Goal: Ask a question

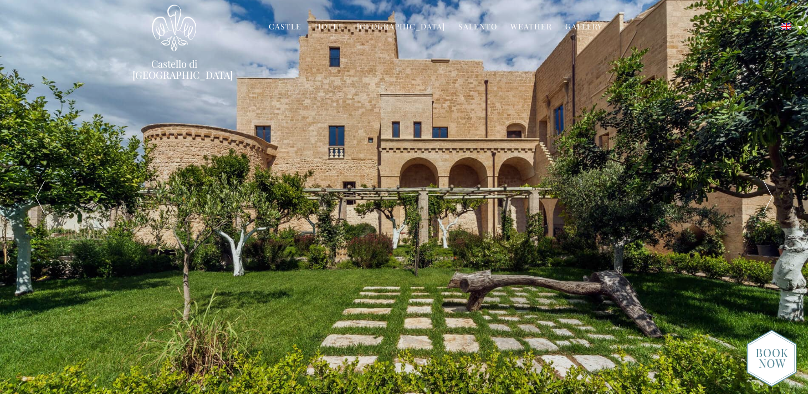
click at [417, 27] on link "[GEOGRAPHIC_DATA]" at bounding box center [401, 27] width 88 height 13
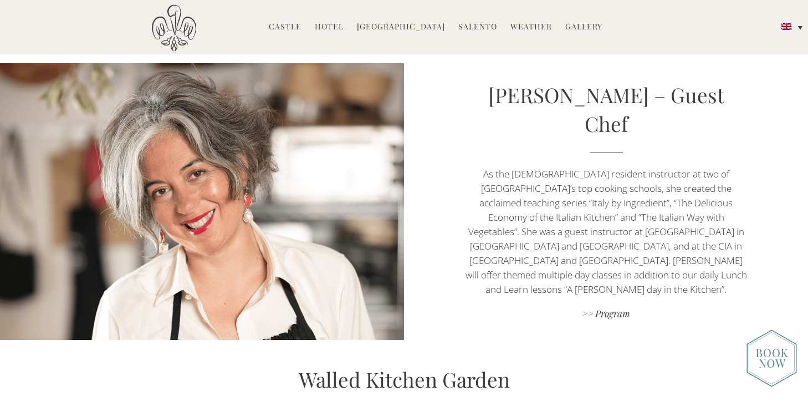
scroll to position [1481, 0]
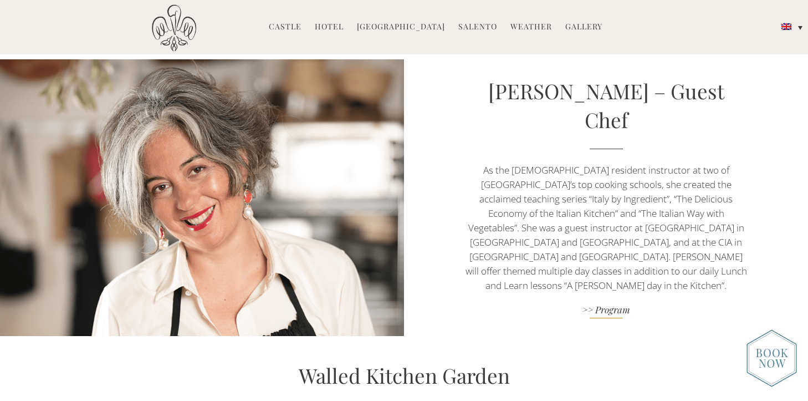
click at [619, 303] on link ">> Program" at bounding box center [605, 310] width 283 height 15
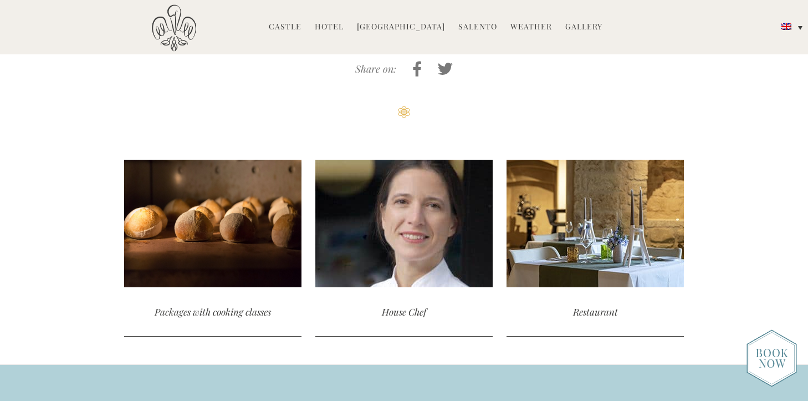
scroll to position [2700, 0]
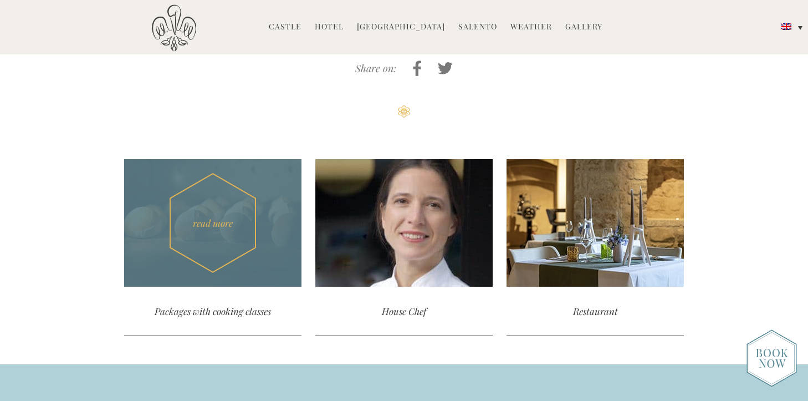
click at [238, 287] on div "Packages with cooking classes" at bounding box center [212, 311] width 177 height 49
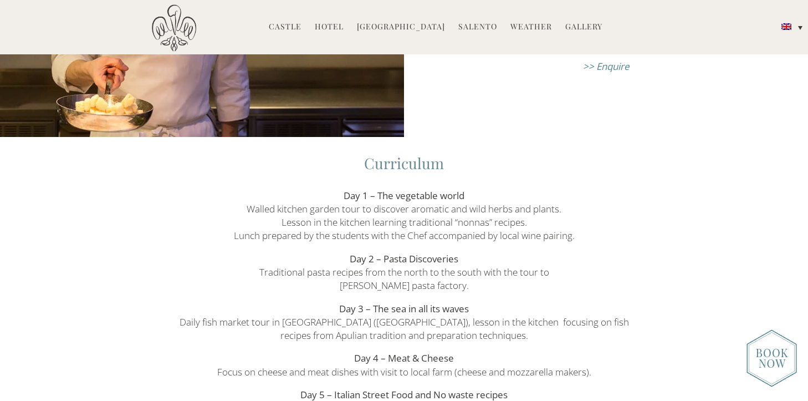
scroll to position [1633, 0]
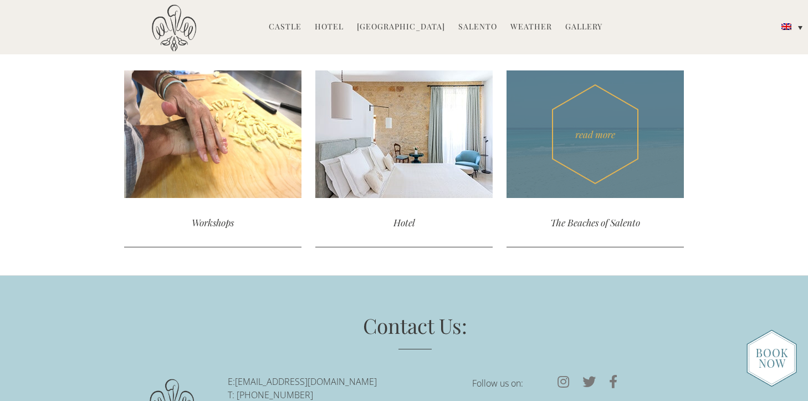
scroll to position [2367, 0]
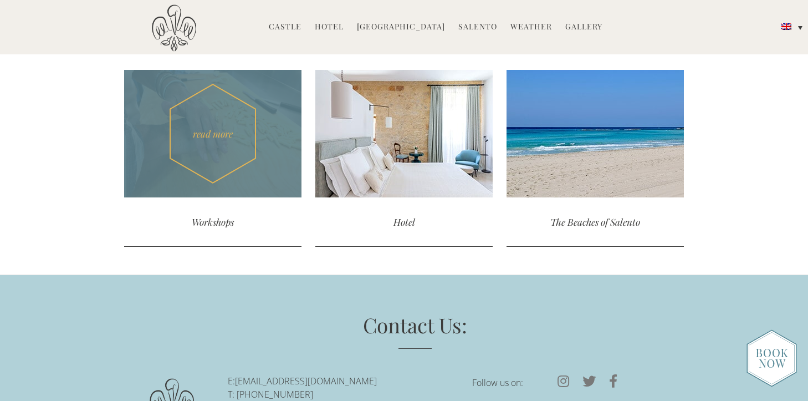
click at [217, 222] on div "Workshops" at bounding box center [212, 221] width 177 height 49
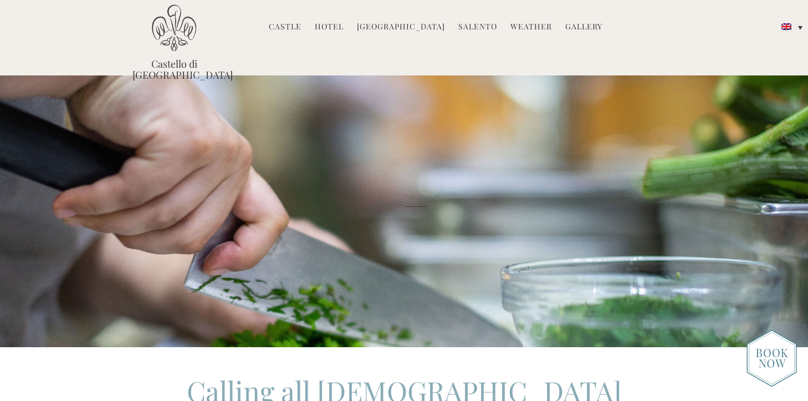
click at [430, 29] on link "[GEOGRAPHIC_DATA]" at bounding box center [401, 27] width 88 height 13
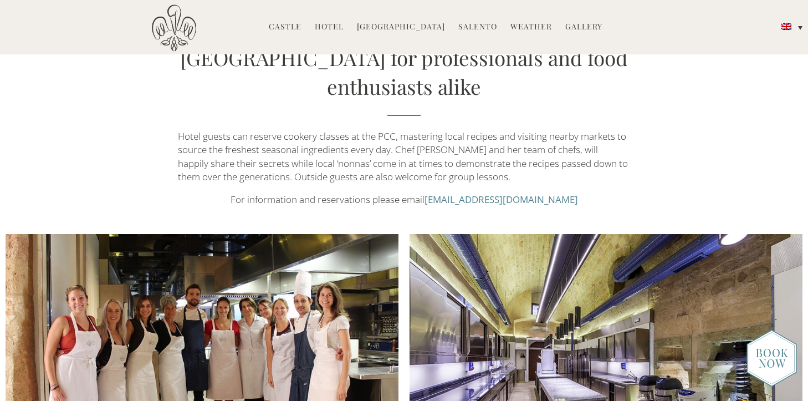
scroll to position [988, 0]
click at [289, 28] on link "Castle" at bounding box center [285, 27] width 33 height 13
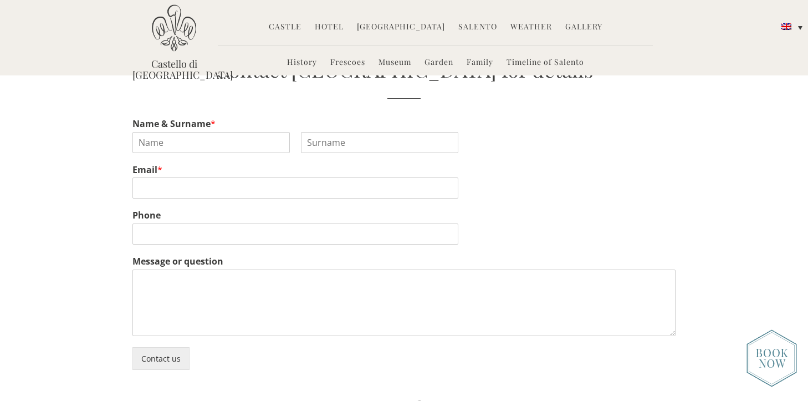
scroll to position [2585, 0]
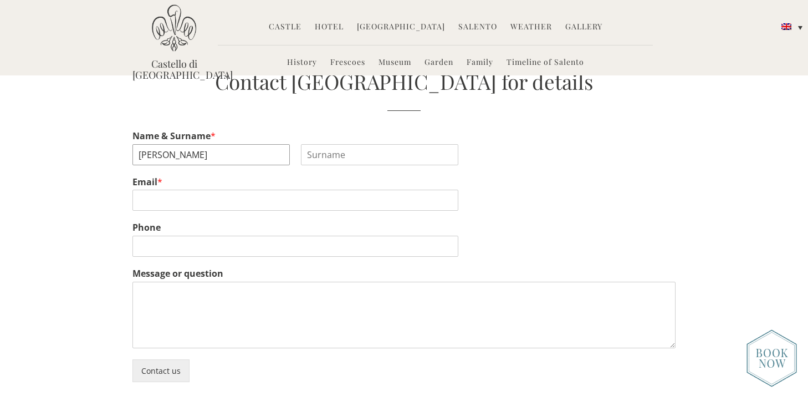
type input "[PERSON_NAME]"
type input "[EMAIL_ADDRESS][DOMAIN_NAME]"
type input "[PHONE_NUMBER]"
click at [158, 307] on textarea "Message or question" at bounding box center [403, 315] width 543 height 67
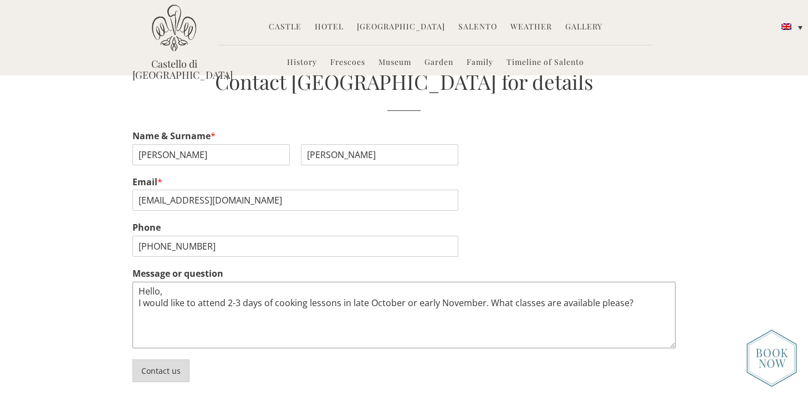
type textarea "Hello, I would like to attend 2-3 days of cooking lessons in late October or ea…"
click at [160, 371] on button "Contact us" at bounding box center [160, 370] width 57 height 23
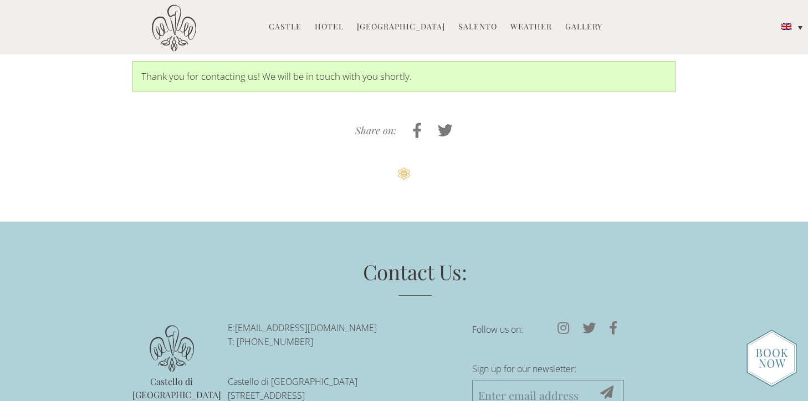
scroll to position [2653, 0]
